Goal: Transaction & Acquisition: Purchase product/service

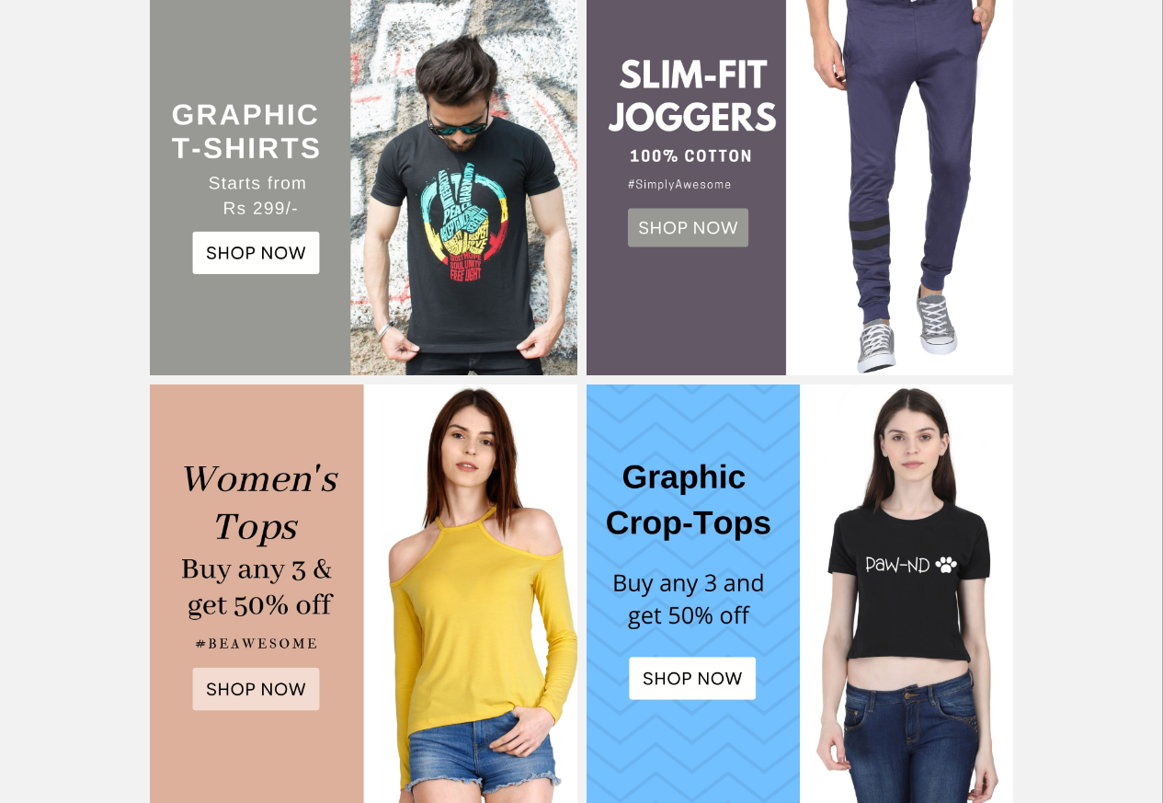
scroll to position [507, 0]
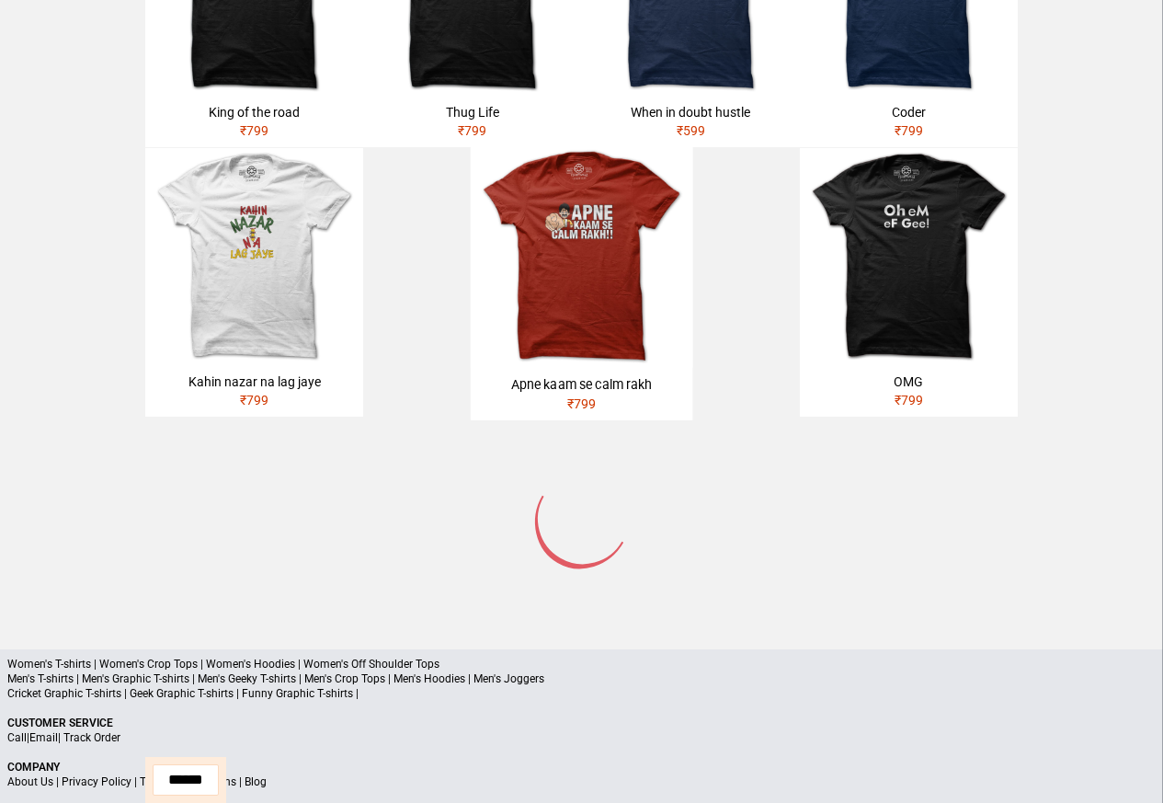
scroll to position [1032, 0]
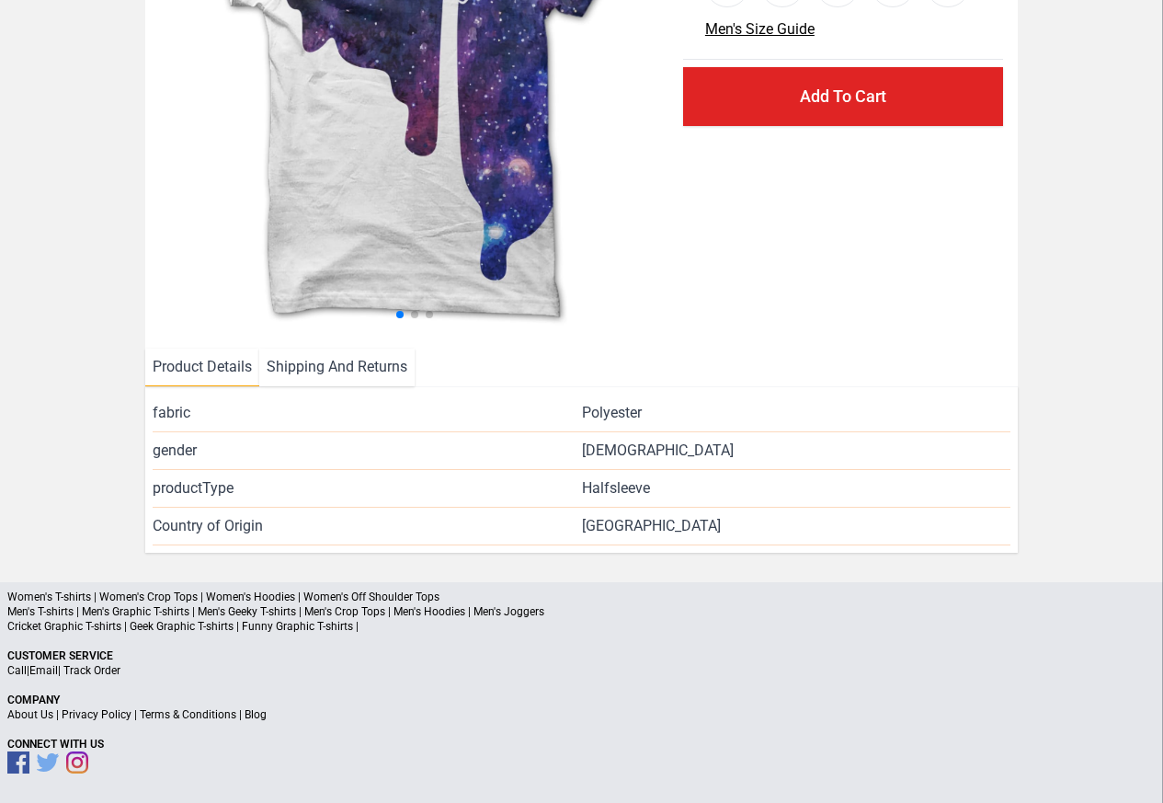
scroll to position [268, 0]
